Goal: Task Accomplishment & Management: Manage account settings

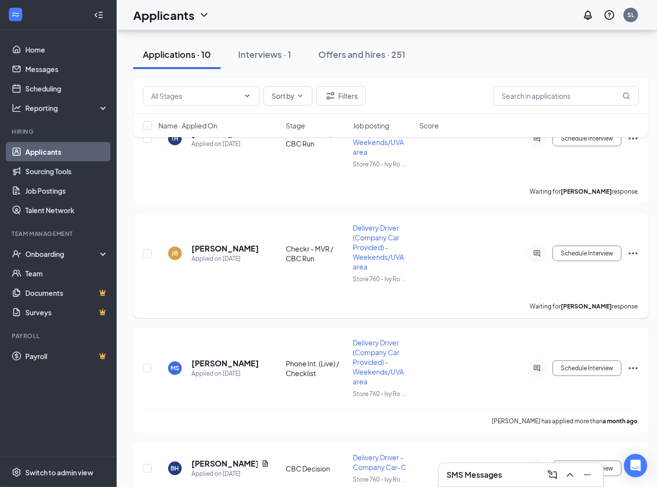
scroll to position [730, 0]
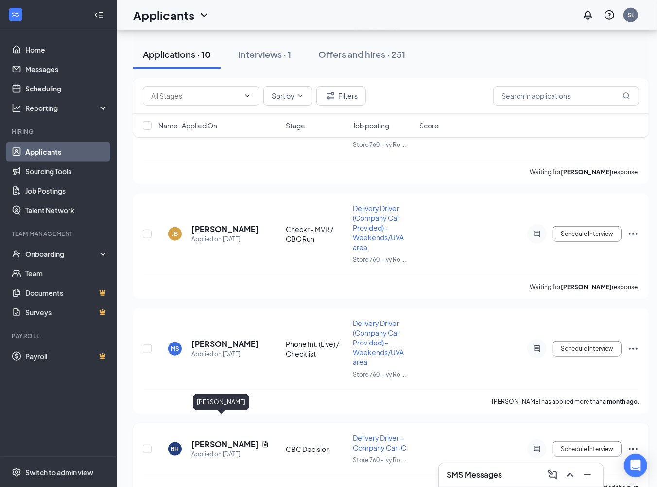
click at [208, 439] on h5 "[PERSON_NAME]" at bounding box center [225, 444] width 66 height 11
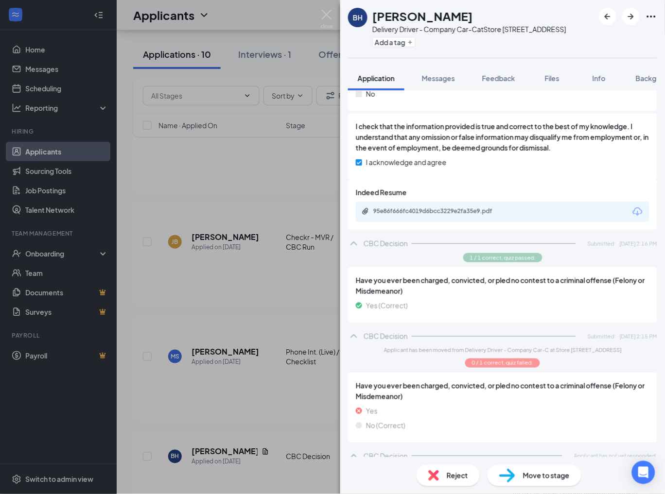
scroll to position [561, 0]
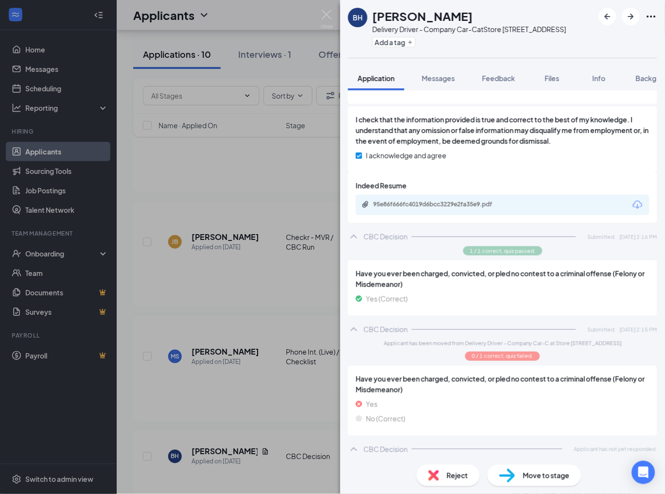
click at [541, 474] on span "Move to stage" at bounding box center [546, 476] width 47 height 11
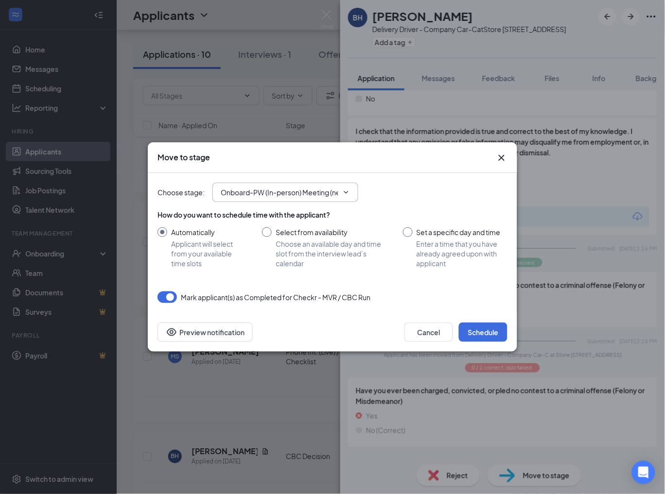
click at [308, 199] on span "Onboard-PW (In-person) Meeting (next stage)" at bounding box center [285, 192] width 146 height 19
click at [288, 189] on input "Onboard-PW (In-person) Meeting (next stage)" at bounding box center [280, 192] width 118 height 11
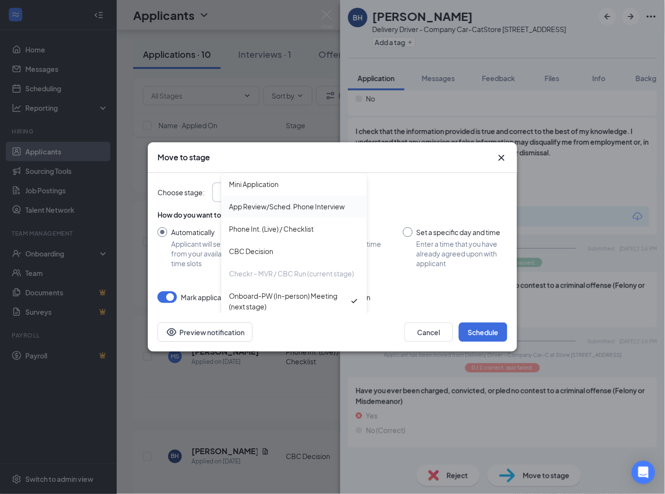
click at [293, 195] on div "App Review/Sched. Phone Interview" at bounding box center [294, 206] width 146 height 22
type input "App Review/Sched. Phone Interview"
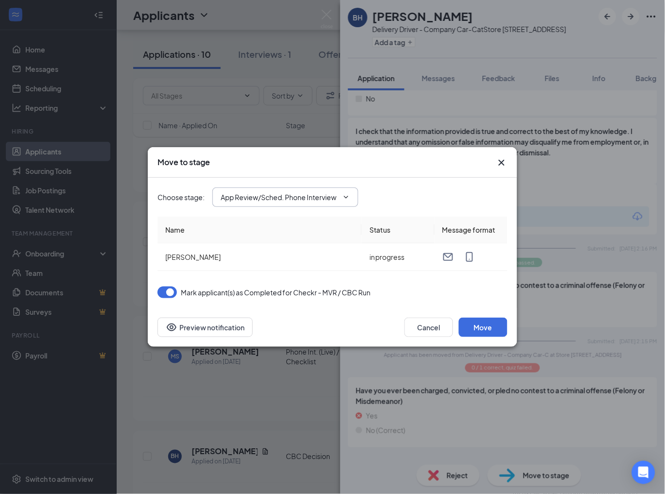
click at [293, 196] on input "App Review/Sched. Phone Interview" at bounding box center [280, 197] width 118 height 11
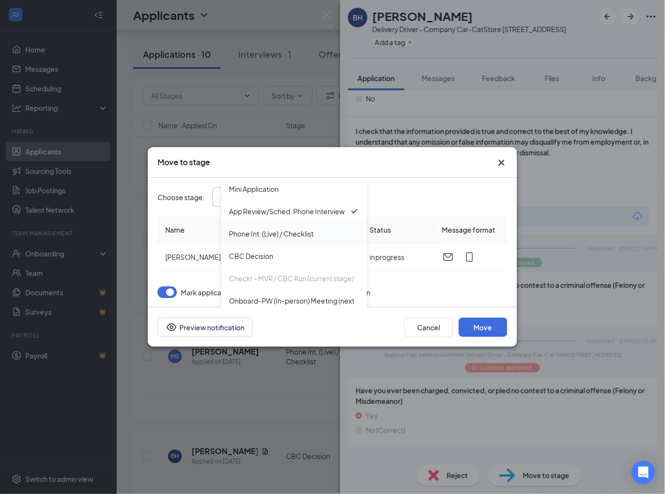
scroll to position [42, 0]
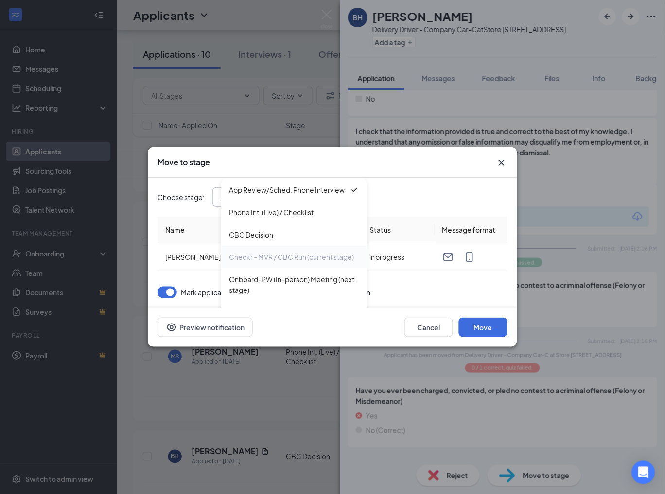
click at [283, 254] on div "Checkr - MVR / CBC Run (current stage)" at bounding box center [291, 257] width 125 height 11
click at [502, 162] on icon "Cross" at bounding box center [502, 163] width 6 height 6
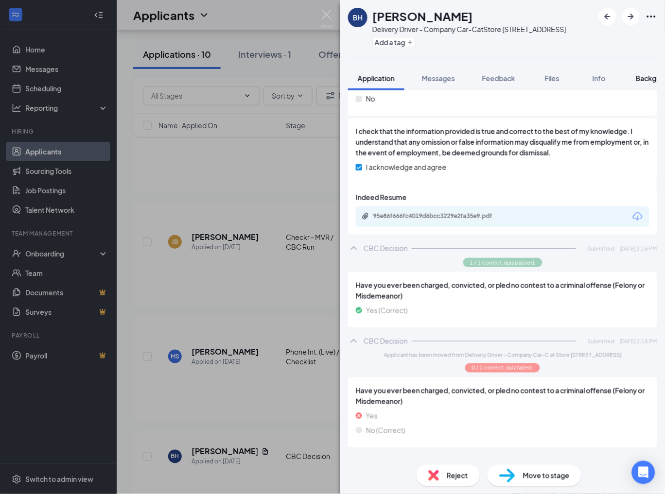
click at [647, 83] on div "Background" at bounding box center [656, 78] width 40 height 10
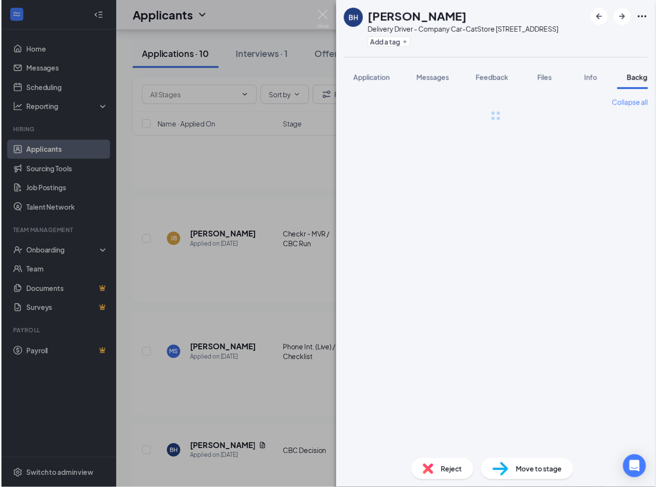
scroll to position [0, 30]
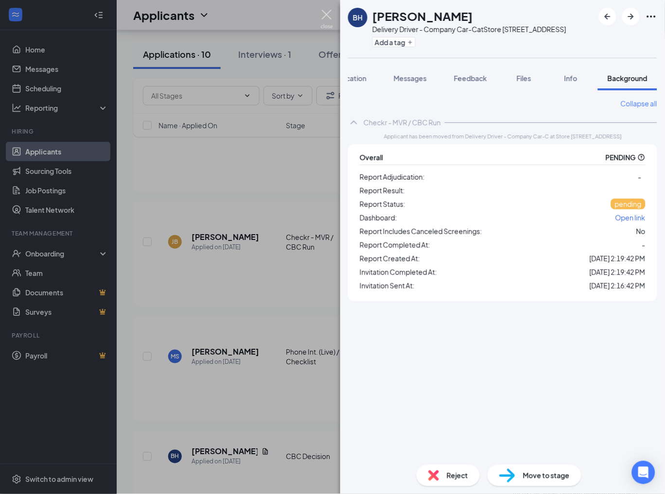
click at [319, 13] on div "BH [PERSON_NAME] Delivery Driver - Company Car-C at Store [STREET_ADDRESS] Add …" at bounding box center [332, 247] width 665 height 494
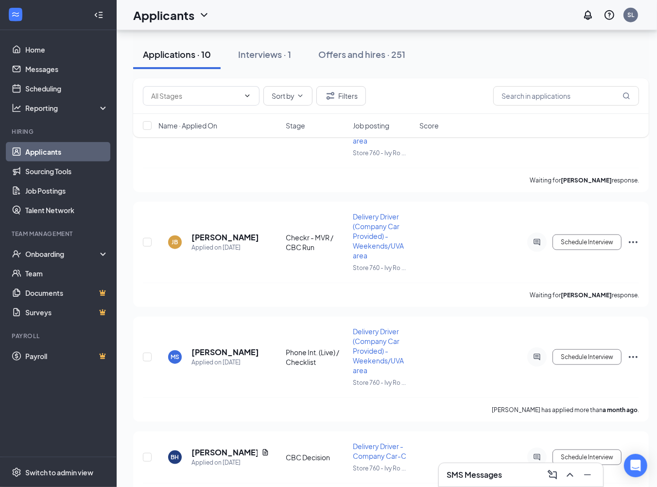
click at [323, 14] on div "Applicants SL" at bounding box center [387, 15] width 541 height 30
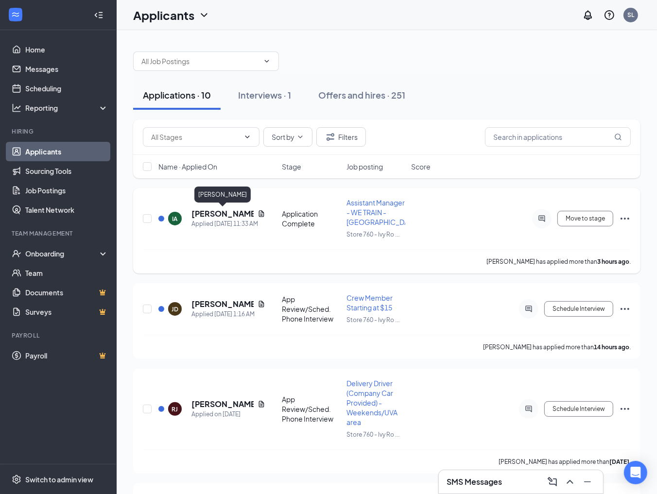
click at [232, 215] on h5 "[PERSON_NAME]" at bounding box center [223, 214] width 62 height 11
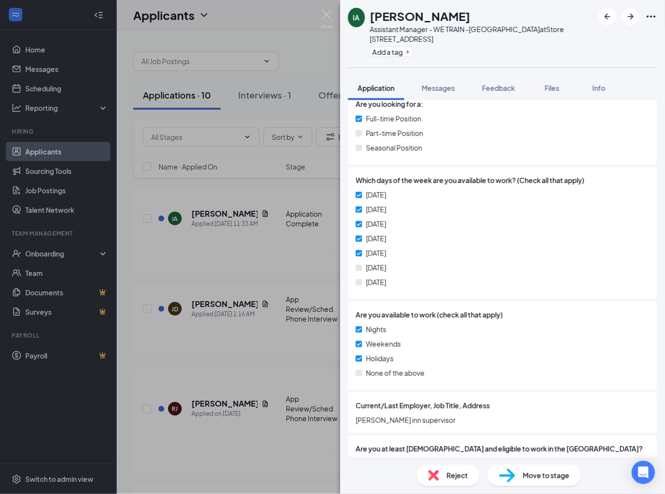
scroll to position [216, 0]
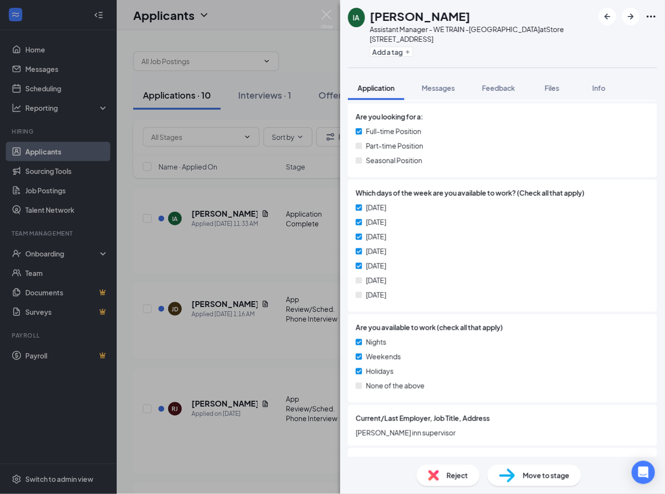
click at [454, 482] on div "Reject" at bounding box center [448, 475] width 63 height 21
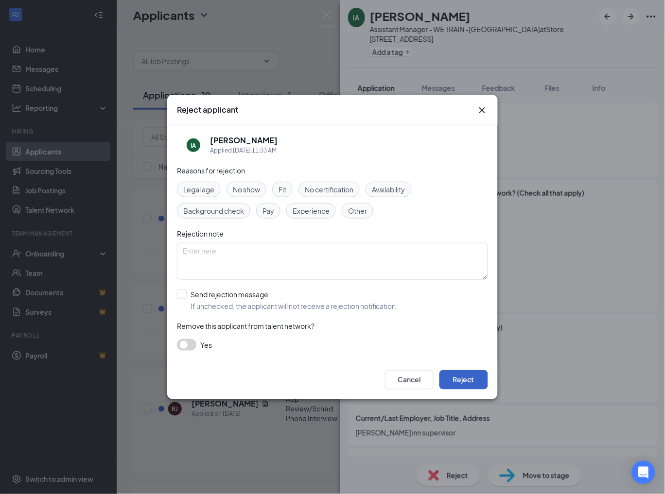
click at [463, 378] on button "Reject" at bounding box center [464, 380] width 49 height 19
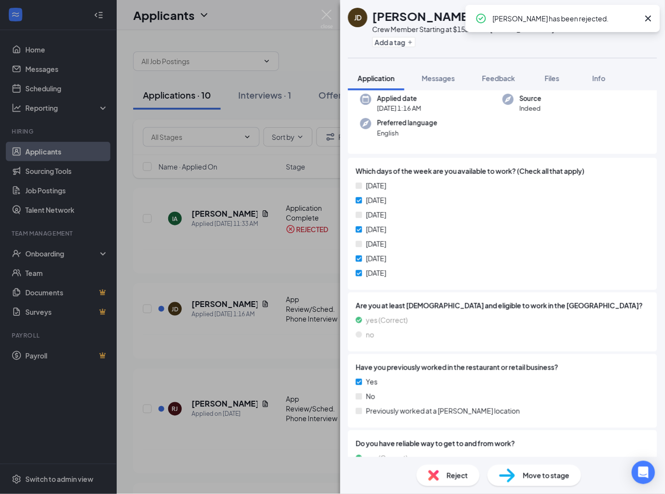
scroll to position [108, 0]
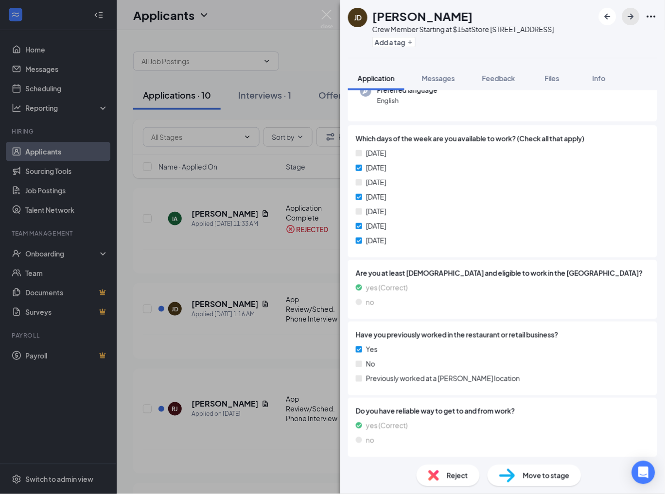
click at [630, 20] on icon "ArrowRight" at bounding box center [631, 17] width 12 height 12
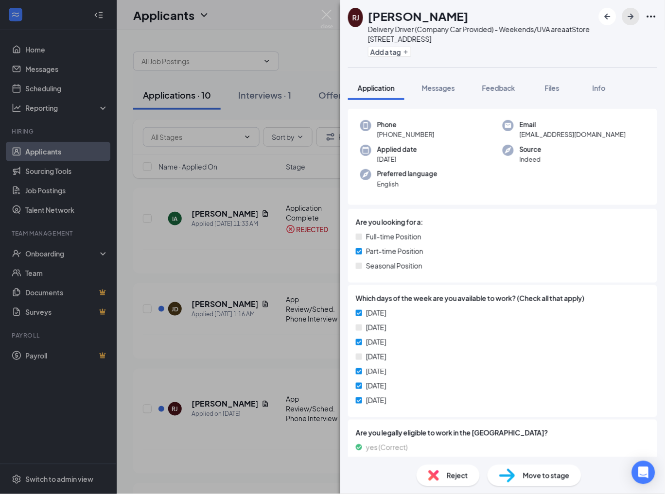
scroll to position [108, 0]
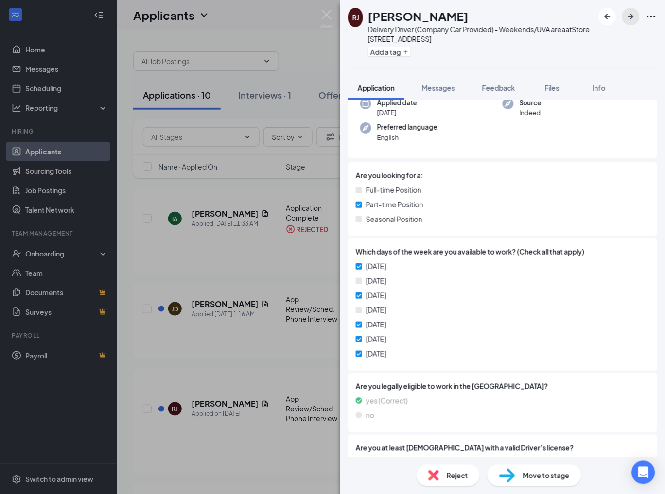
click at [635, 12] on icon "ArrowRight" at bounding box center [631, 17] width 12 height 12
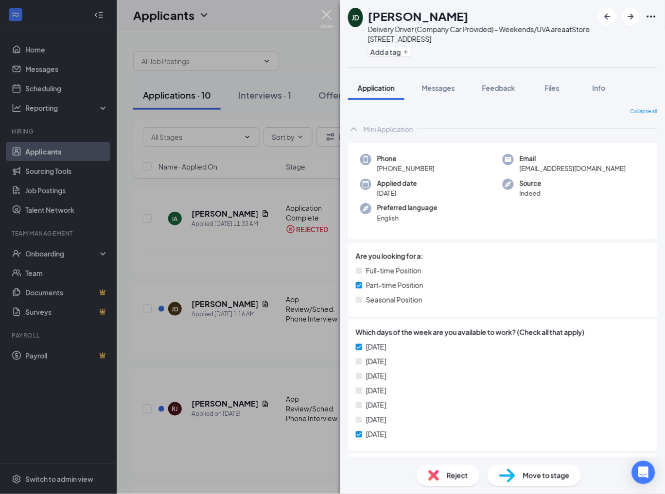
click at [326, 18] on img at bounding box center [327, 19] width 12 height 19
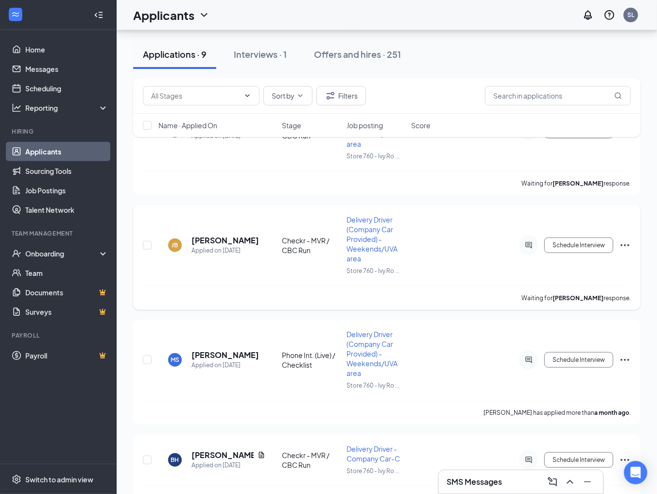
scroll to position [647, 0]
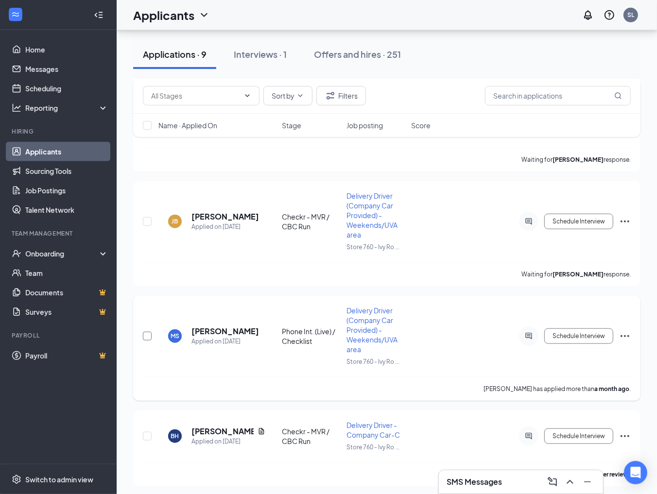
click at [144, 333] on input "checkbox" at bounding box center [147, 336] width 9 height 9
checkbox input "true"
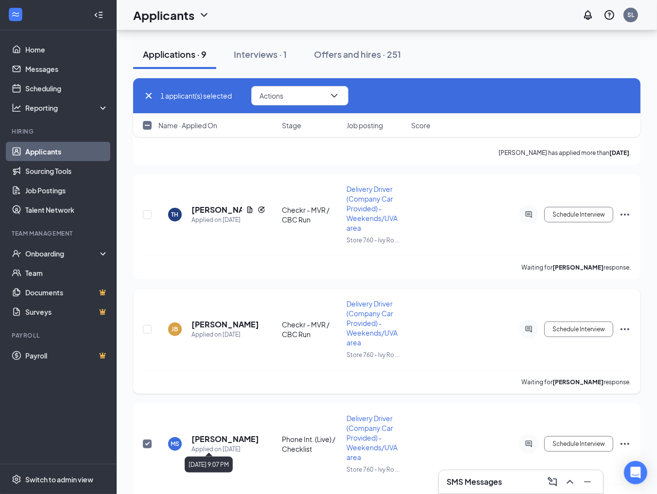
scroll to position [538, 0]
click at [146, 329] on input "checkbox" at bounding box center [147, 330] width 9 height 9
checkbox input "true"
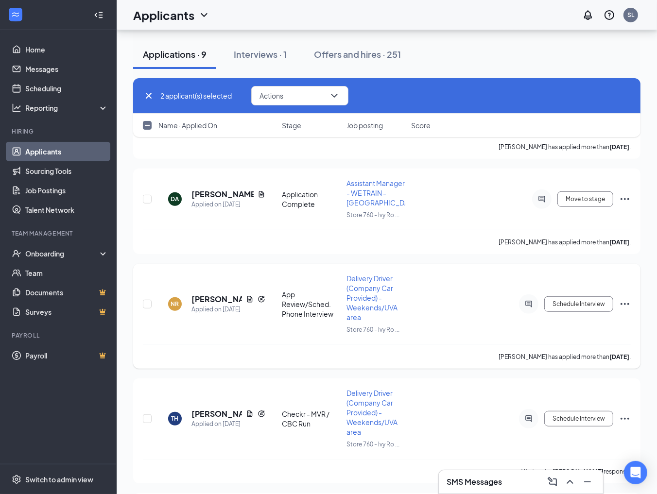
scroll to position [322, 0]
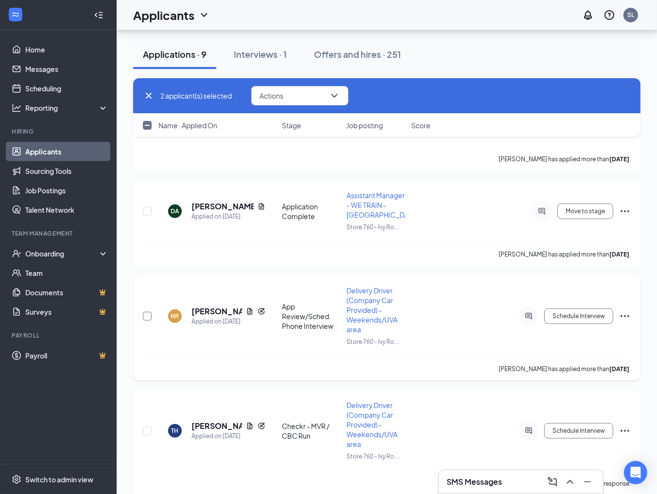
click at [149, 313] on input "checkbox" at bounding box center [147, 316] width 9 height 9
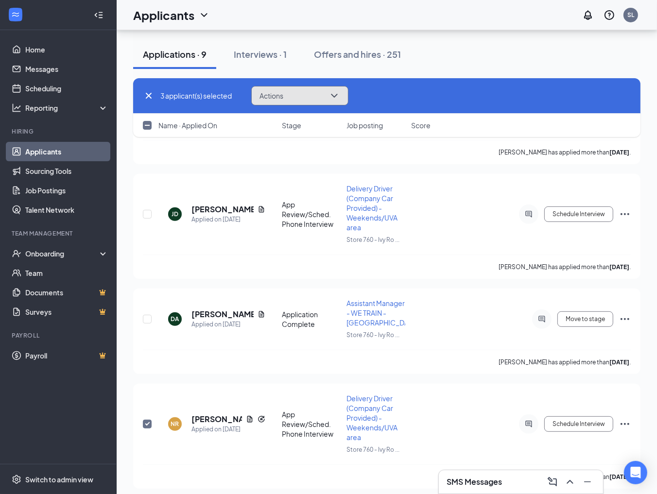
click at [298, 94] on button "Actions" at bounding box center [299, 95] width 97 height 19
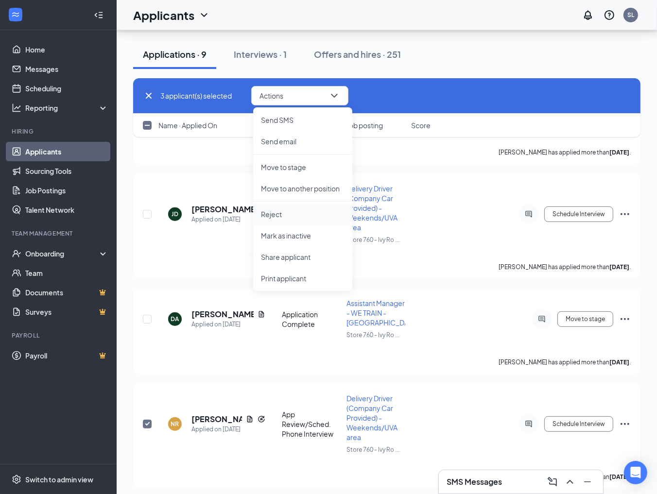
click at [284, 211] on p "Reject" at bounding box center [303, 215] width 84 height 10
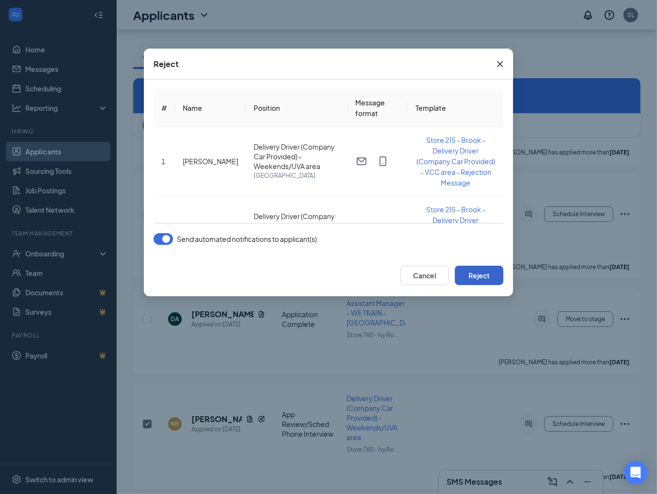
click at [477, 277] on button "Reject" at bounding box center [479, 275] width 49 height 19
click at [164, 240] on button "button" at bounding box center [163, 239] width 19 height 12
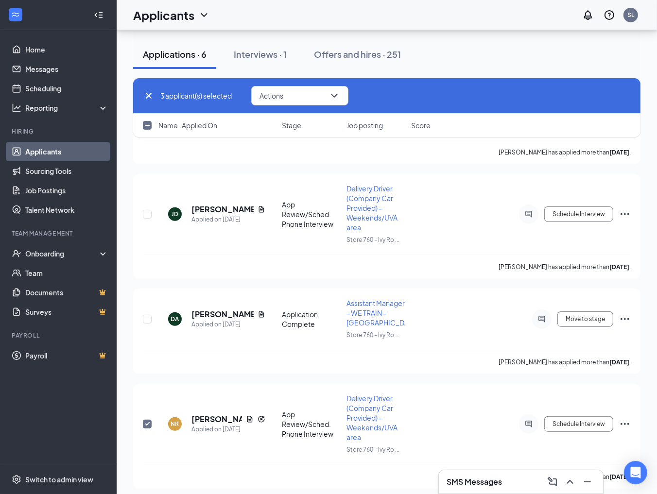
checkbox input "false"
click at [274, 61] on button "Interviews · 1" at bounding box center [260, 54] width 72 height 29
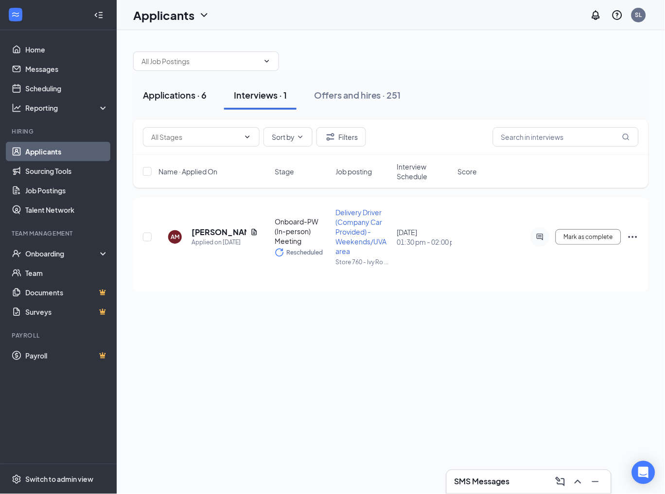
click at [177, 98] on div "Applications · 6" at bounding box center [175, 95] width 64 height 12
